Goal: Browse casually

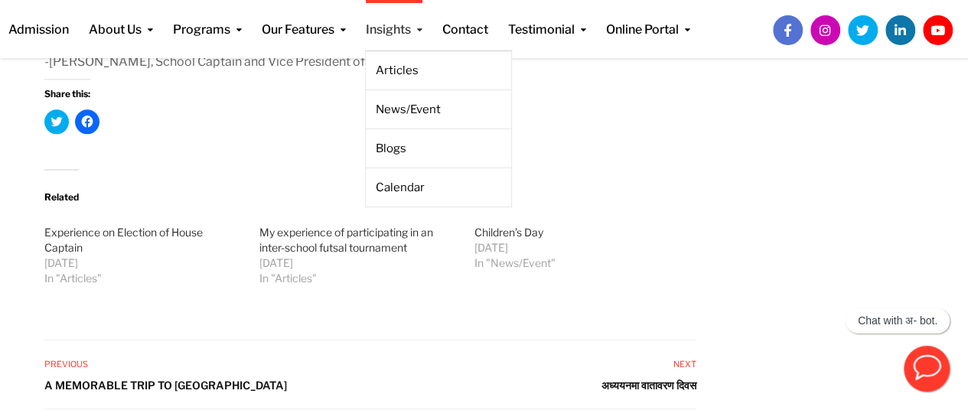
scroll to position [1099, 0]
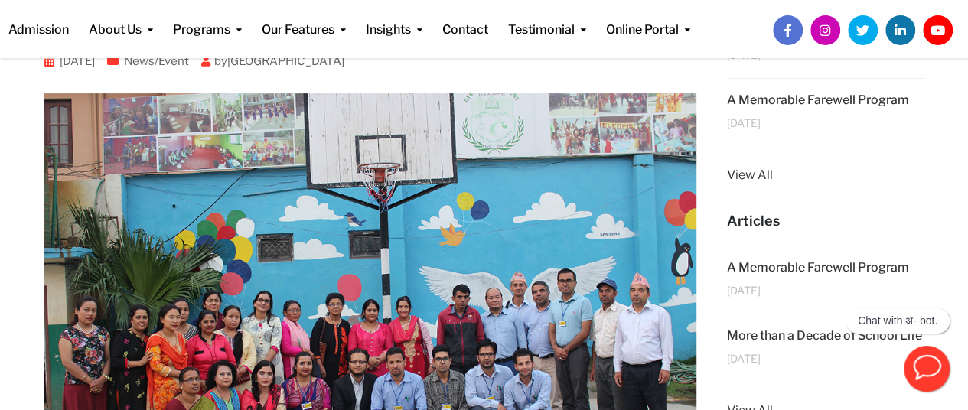
scroll to position [187, 0]
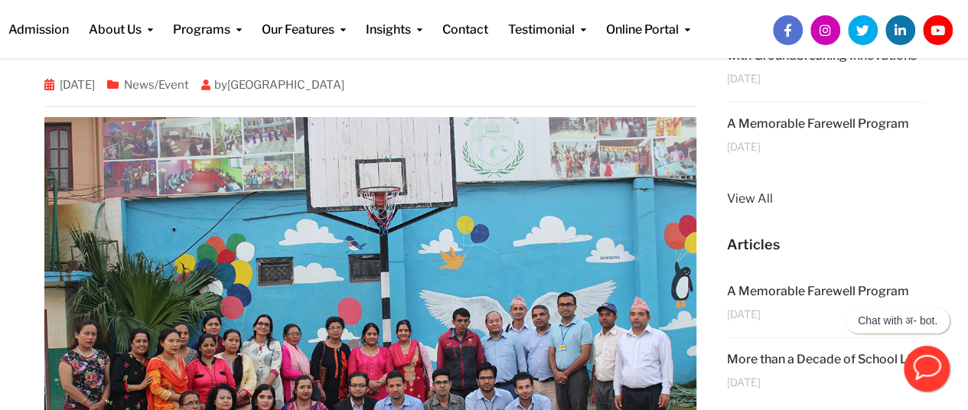
click at [477, 140] on img at bounding box center [370, 334] width 653 height 435
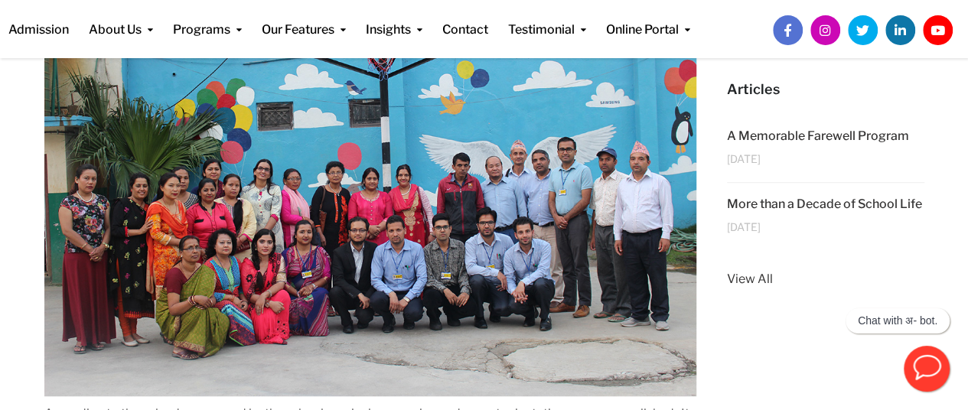
scroll to position [341, 0]
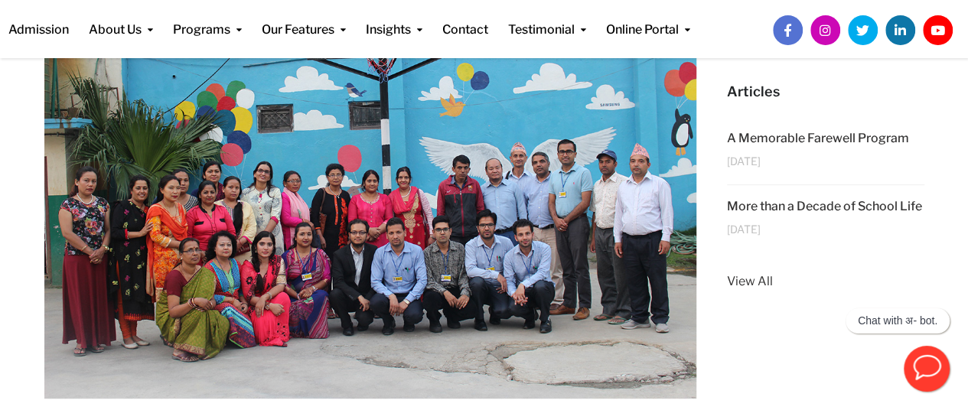
drag, startPoint x: 184, startPoint y: 237, endPoint x: 199, endPoint y: 256, distance: 24.5
drag, startPoint x: 199, startPoint y: 256, endPoint x: 216, endPoint y: 264, distance: 18.5
click at [216, 264] on img at bounding box center [370, 181] width 653 height 435
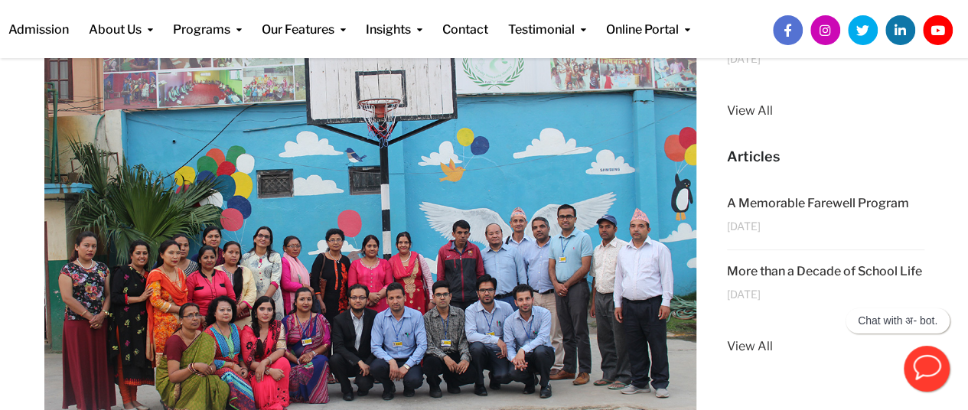
scroll to position [306, 0]
